Goal: Navigation & Orientation: Find specific page/section

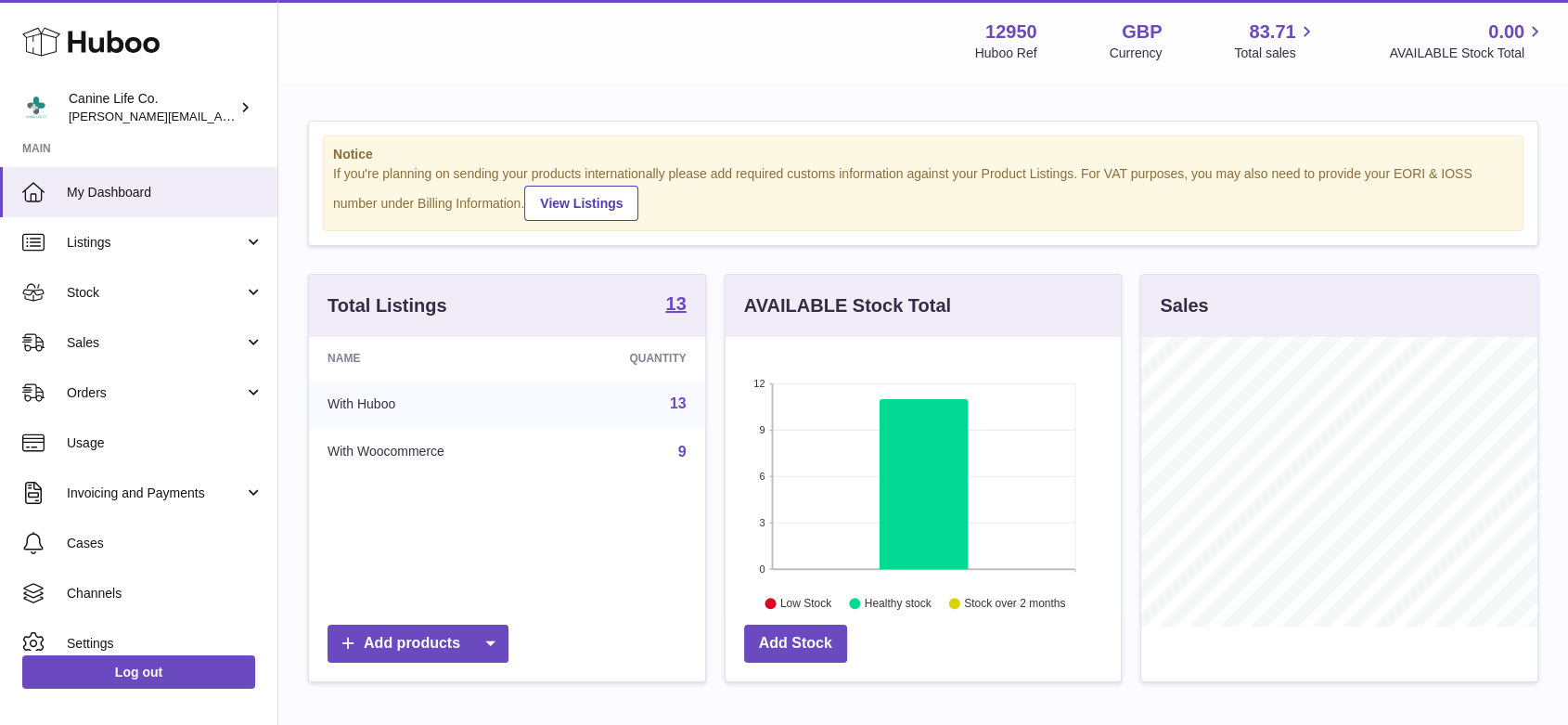
scroll to position [290, 395]
click at [128, 330] on link "Sales" at bounding box center [138, 343] width 277 height 50
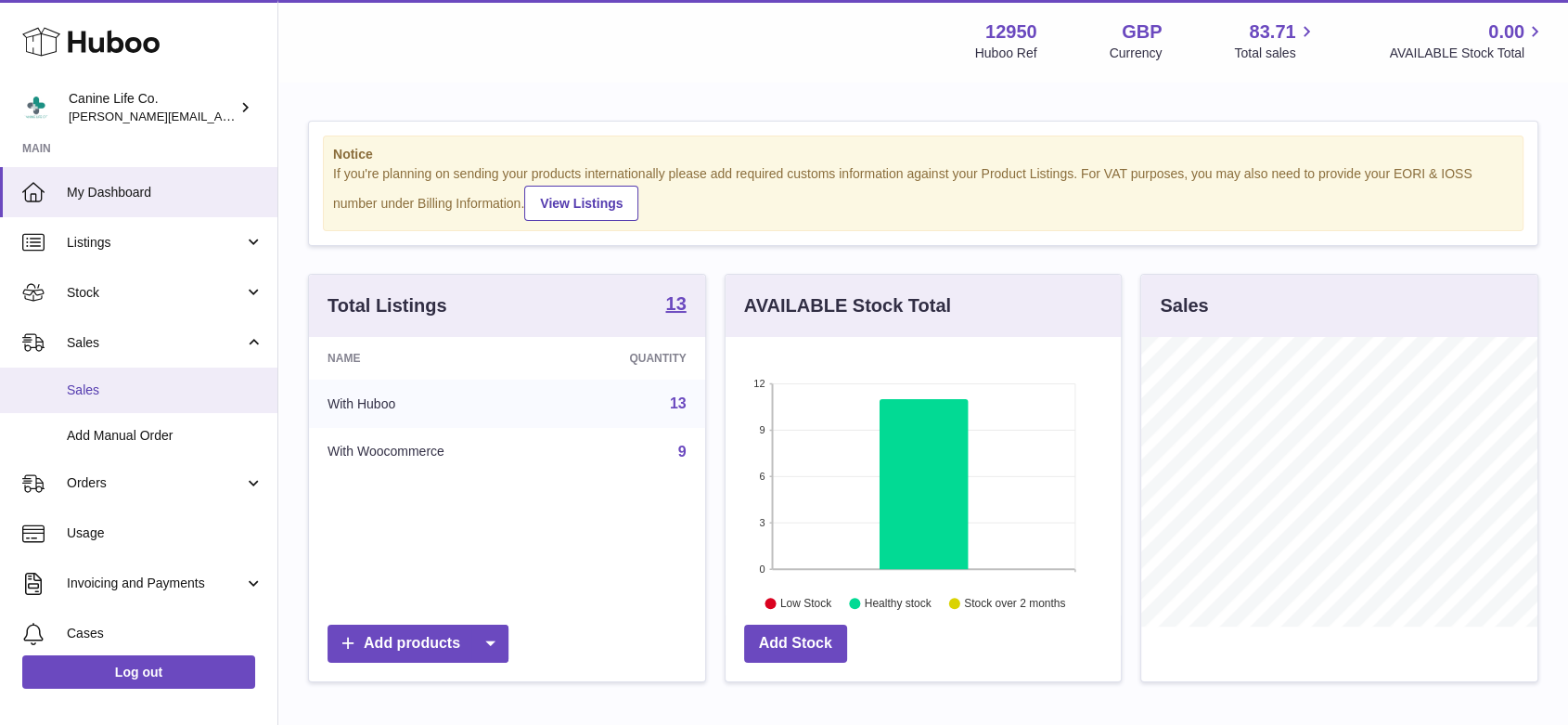
click at [121, 396] on span "Sales" at bounding box center [165, 390] width 197 height 17
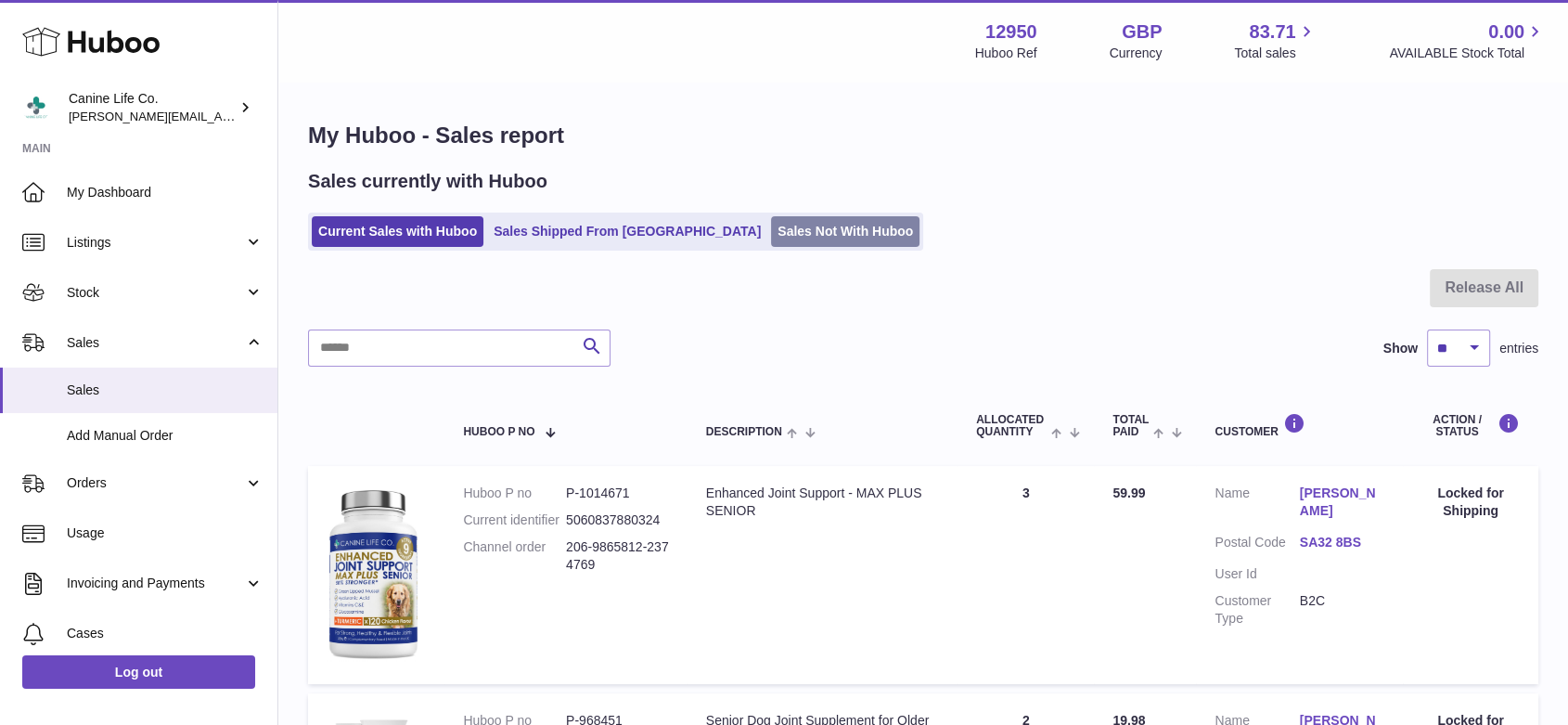
click at [772, 236] on link "Sales Not With Huboo" at bounding box center [845, 231] width 149 height 31
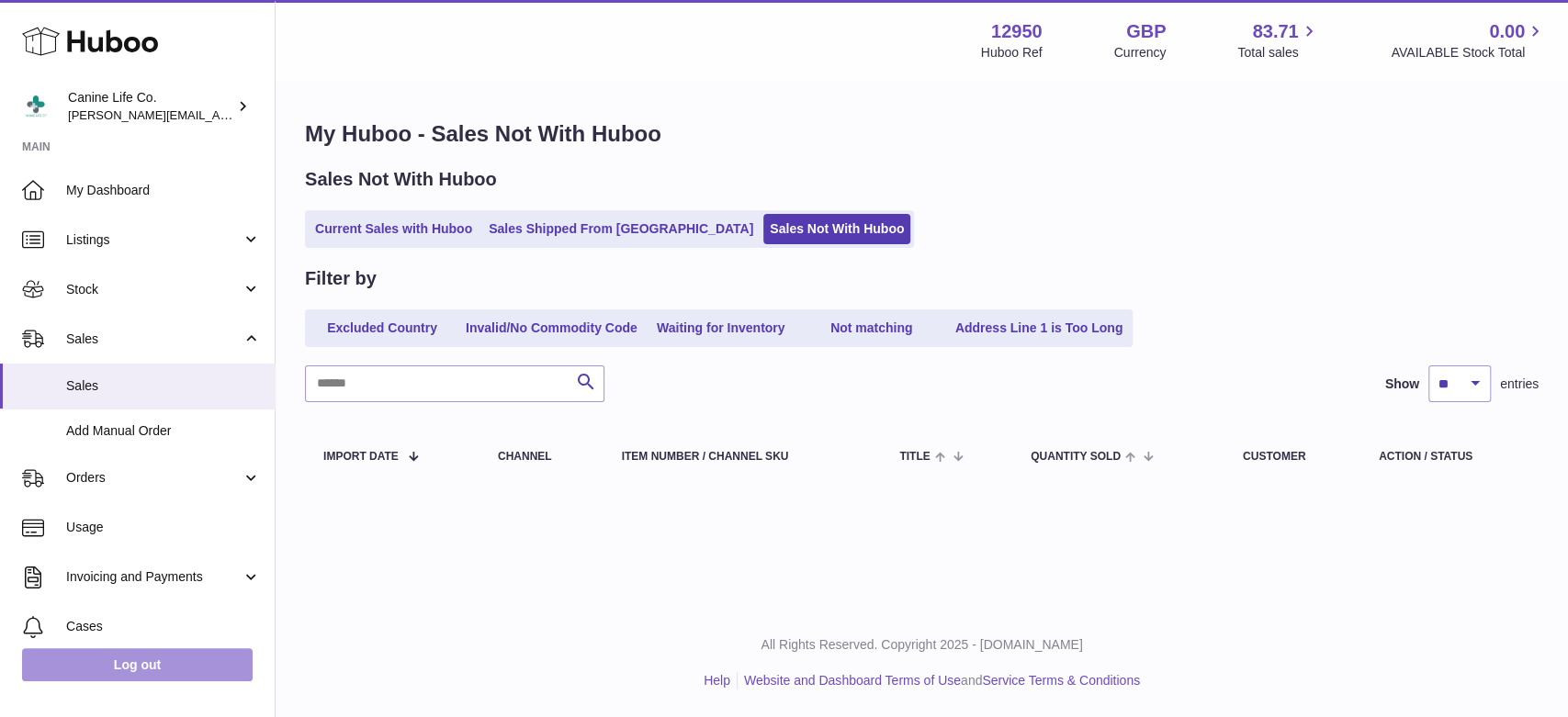
click at [204, 656] on link "Log out" at bounding box center [137, 665] width 231 height 33
